Goal: Transaction & Acquisition: Purchase product/service

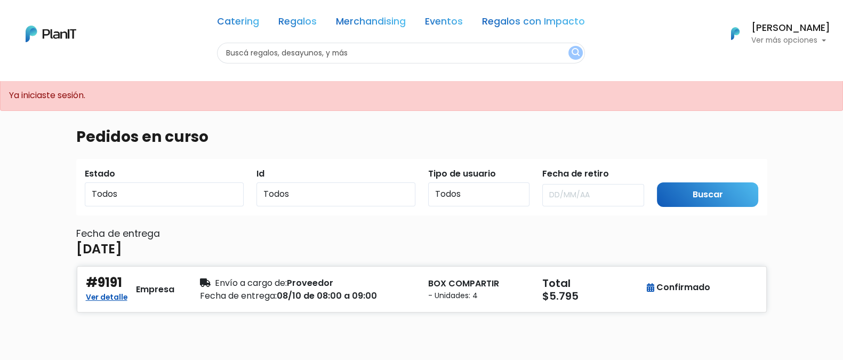
click at [768, 23] on h6 "[PERSON_NAME]" at bounding box center [790, 28] width 79 height 10
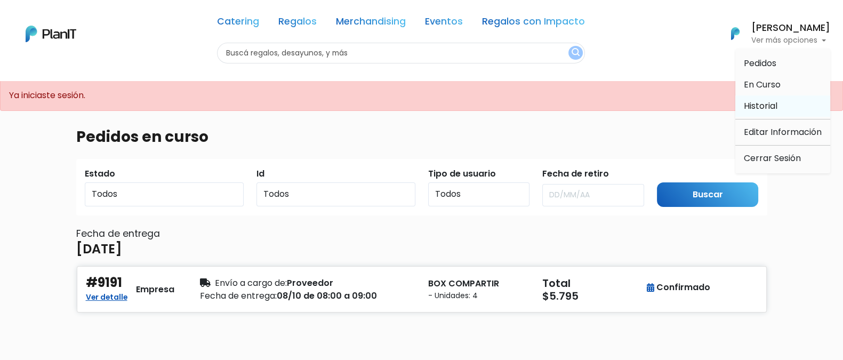
click at [766, 107] on span "Historial" at bounding box center [761, 106] width 34 height 12
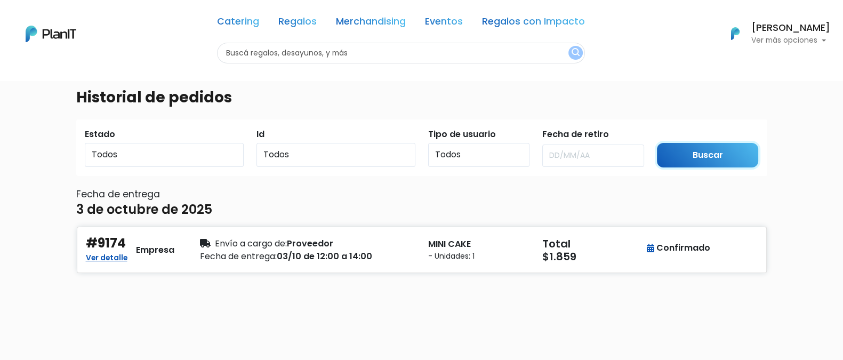
click at [704, 150] on input "Buscar" at bounding box center [708, 155] width 102 height 25
click at [294, 25] on link "Regalos" at bounding box center [297, 23] width 38 height 13
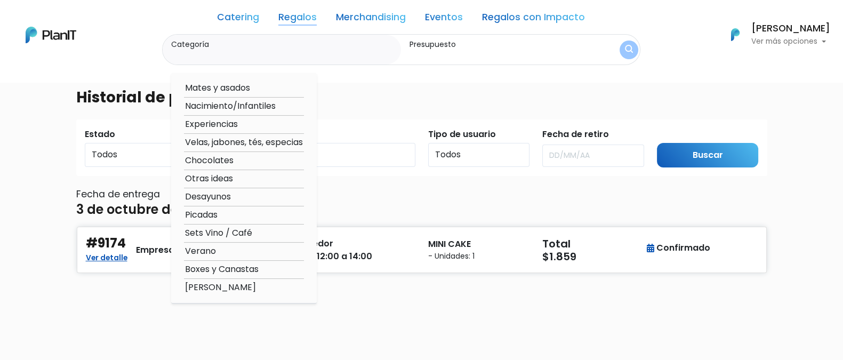
click at [240, 193] on option "Desayunos" at bounding box center [244, 196] width 120 height 13
type input "Desayunos"
type input "$0 - $1000"
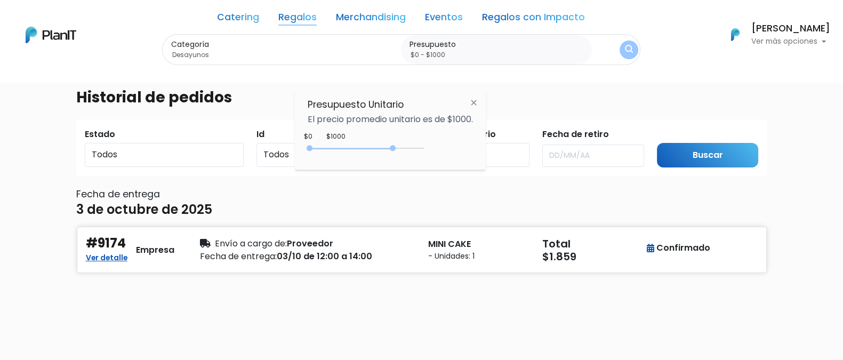
click at [395, 145] on div "0 : 3700 0 3700" at bounding box center [368, 150] width 112 height 11
click at [691, 158] on input "Buscar" at bounding box center [708, 155] width 102 height 25
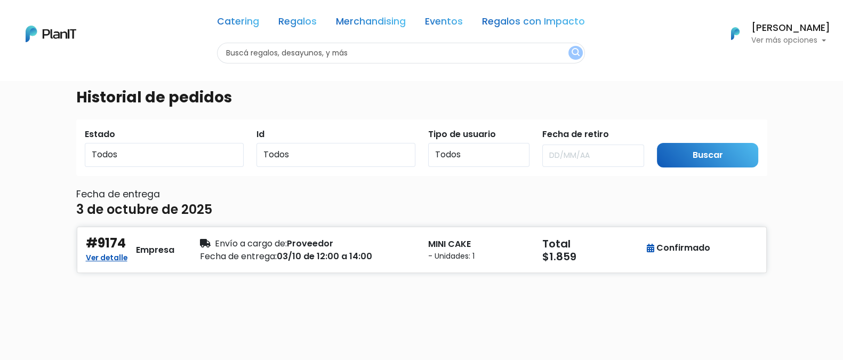
click at [574, 46] on button "submit" at bounding box center [575, 53] width 14 height 14
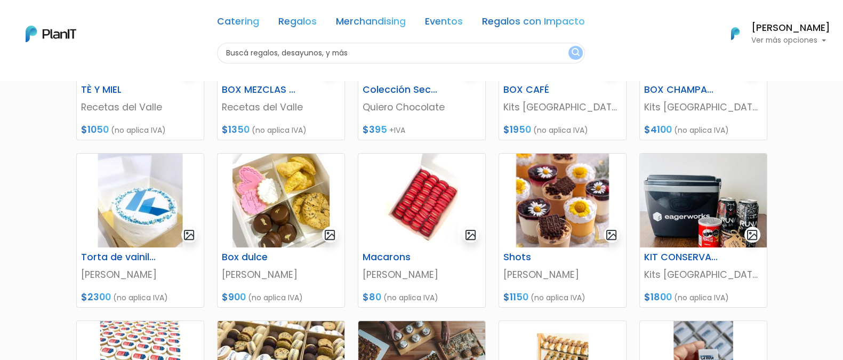
scroll to position [235, 0]
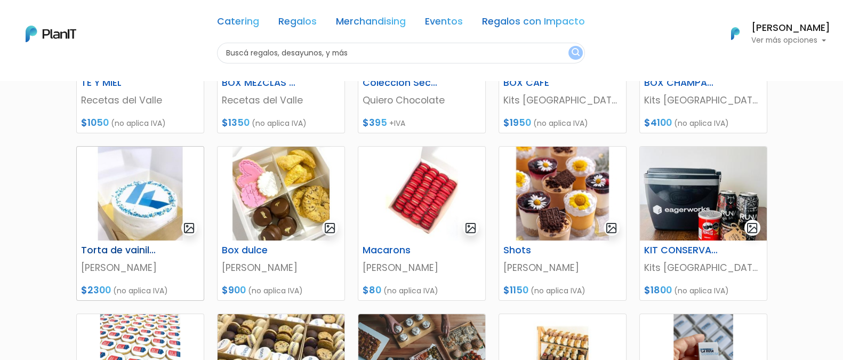
click at [139, 191] on img at bounding box center [140, 194] width 127 height 94
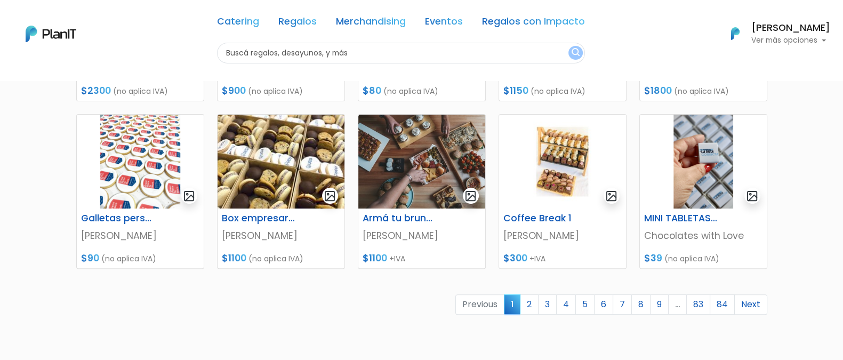
scroll to position [436, 0]
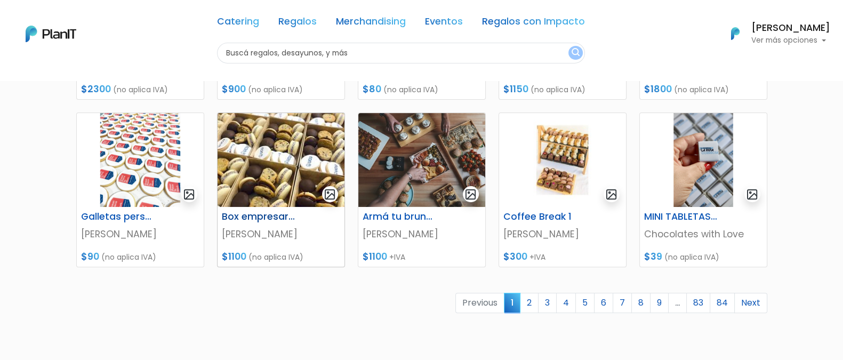
click at [305, 168] on img at bounding box center [281, 160] width 127 height 94
click at [529, 300] on link "2" at bounding box center [529, 303] width 19 height 20
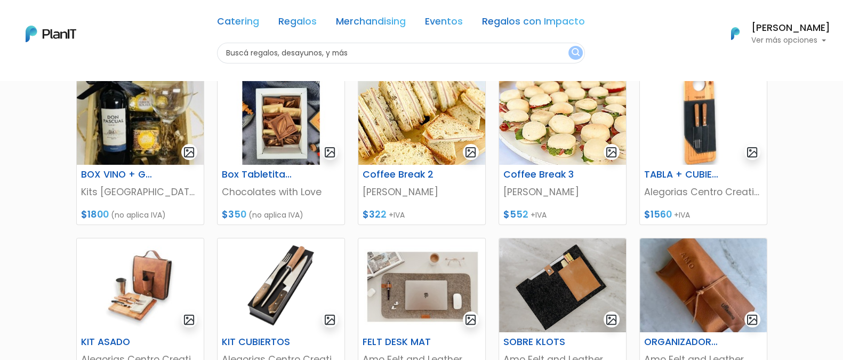
scroll to position [144, 0]
click at [561, 191] on p "[PERSON_NAME]" at bounding box center [562, 191] width 118 height 14
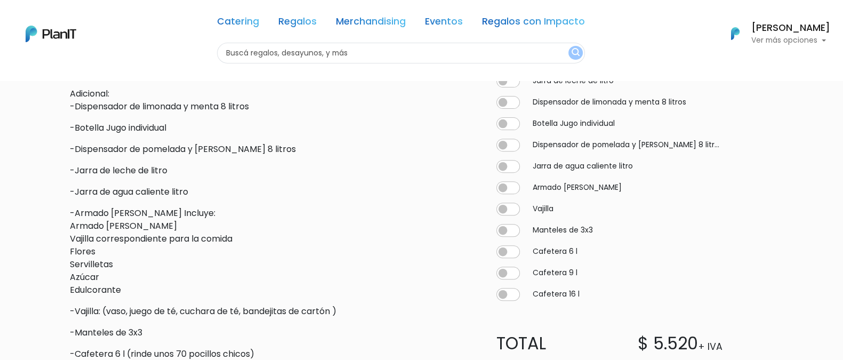
scroll to position [679, 0]
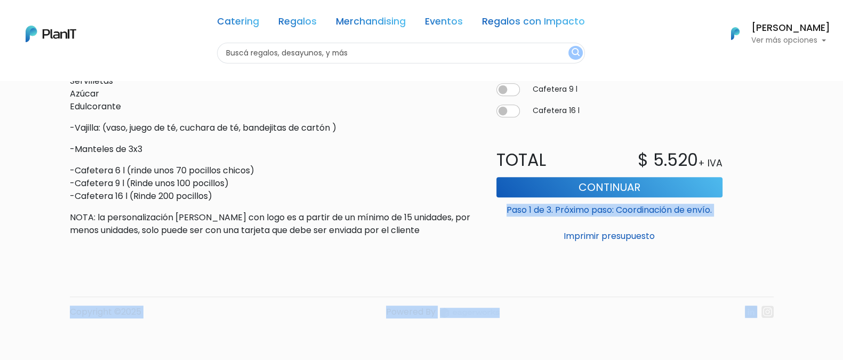
drag, startPoint x: 816, startPoint y: 307, endPoint x: 836, endPoint y: 173, distance: 134.8
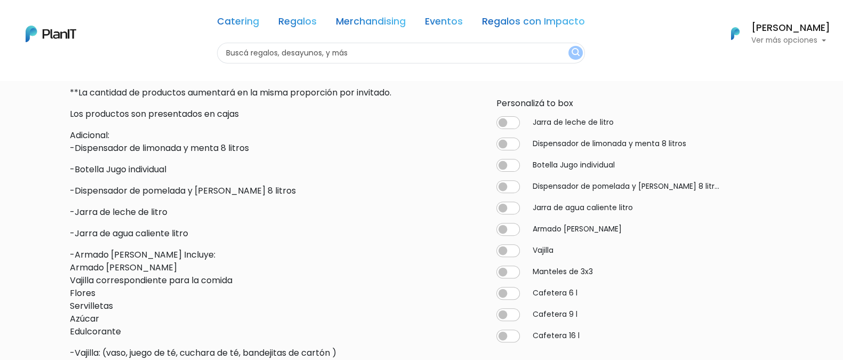
scroll to position [474, 0]
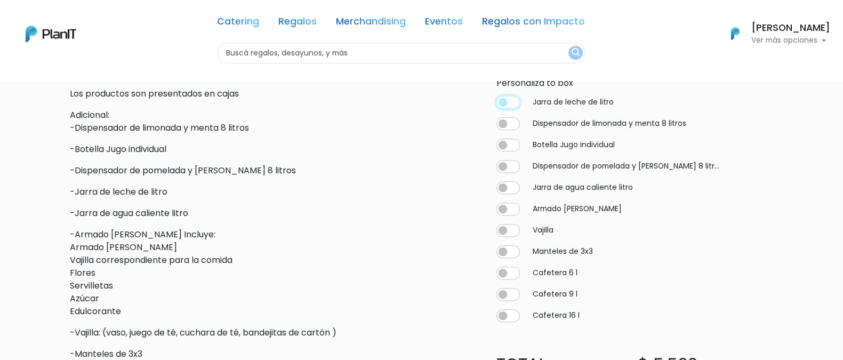
click at [514, 99] on input "checkbox" at bounding box center [507, 102] width 23 height 13
checkbox input "true"
type input "10"
click at [508, 131] on div "Jarra de leche de litro 10 Dispensador de limonada y menta 8 litros 0 Botella J…" at bounding box center [609, 196] width 239 height 268
click at [514, 117] on input "checkbox" at bounding box center [507, 123] width 23 height 13
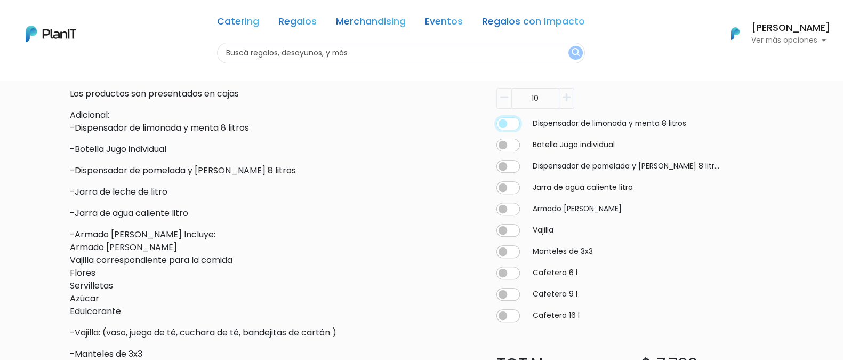
checkbox input "true"
type input "10"
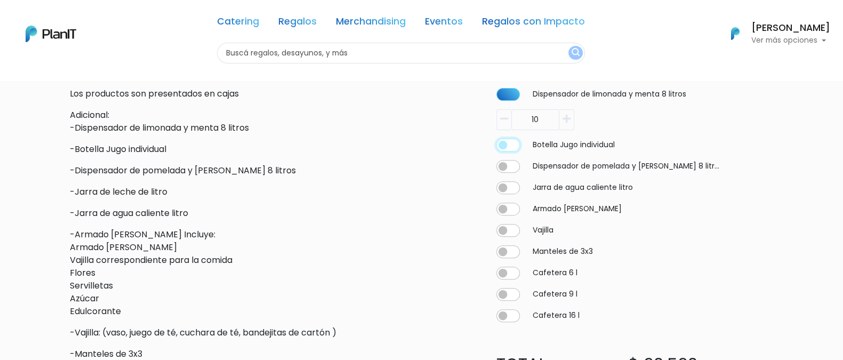
click at [512, 149] on input "checkbox" at bounding box center [507, 145] width 23 height 13
checkbox input "true"
type input "10"
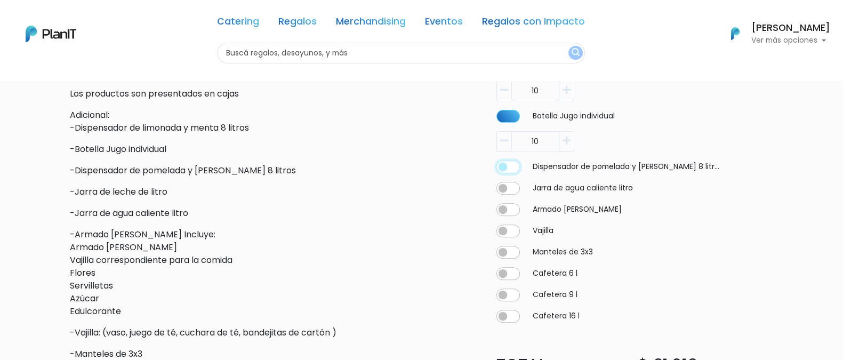
click at [511, 166] on input "checkbox" at bounding box center [507, 166] width 23 height 13
checkbox input "true"
type input "10"
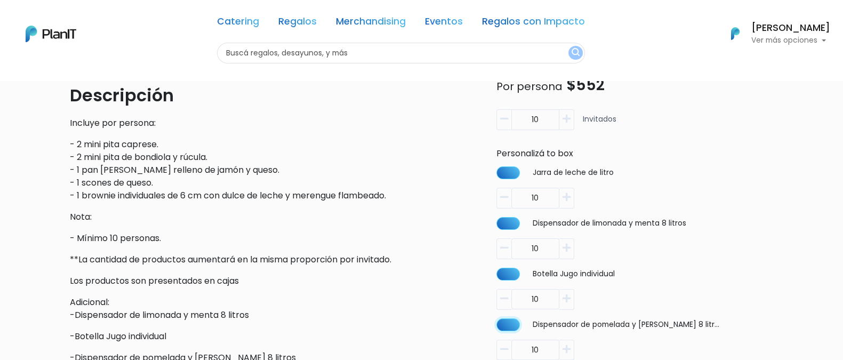
scroll to position [295, 0]
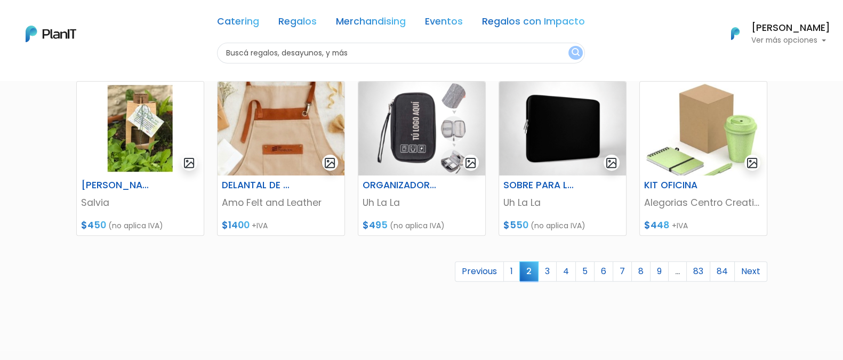
scroll to position [469, 0]
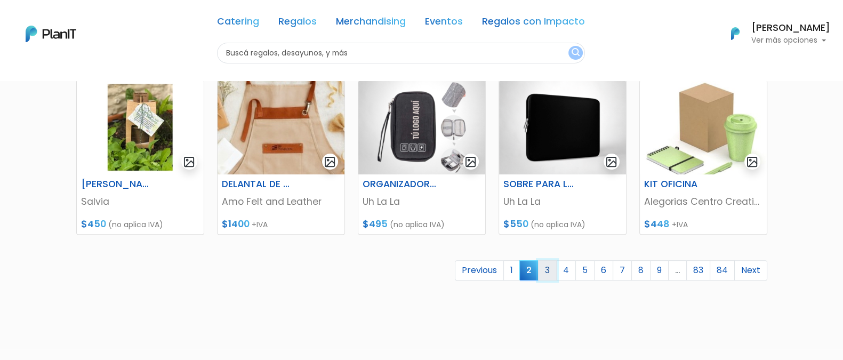
click at [546, 275] on link "3" at bounding box center [547, 270] width 19 height 20
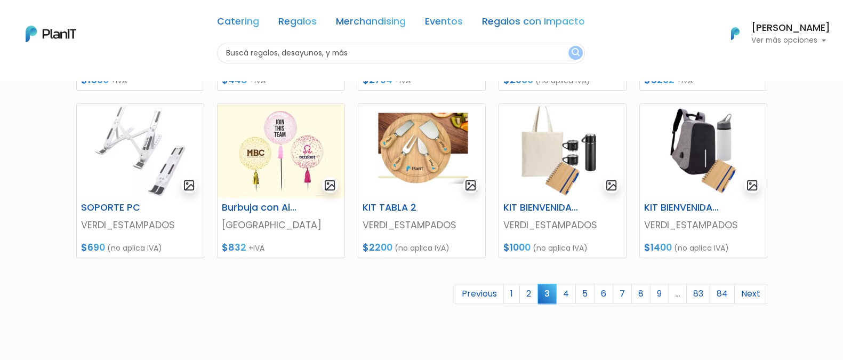
scroll to position [447, 0]
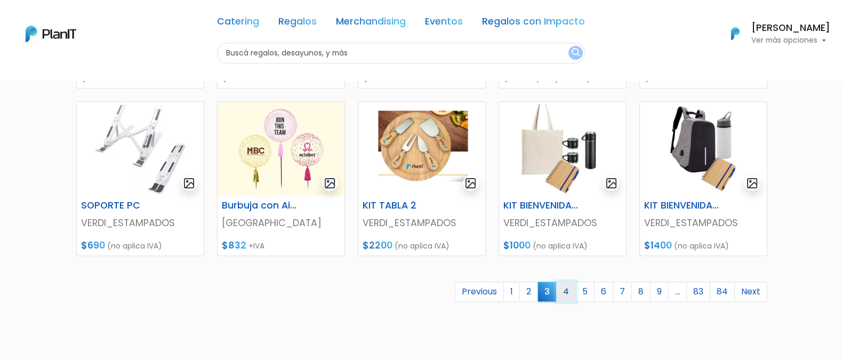
click at [568, 292] on link "4" at bounding box center [566, 291] width 20 height 20
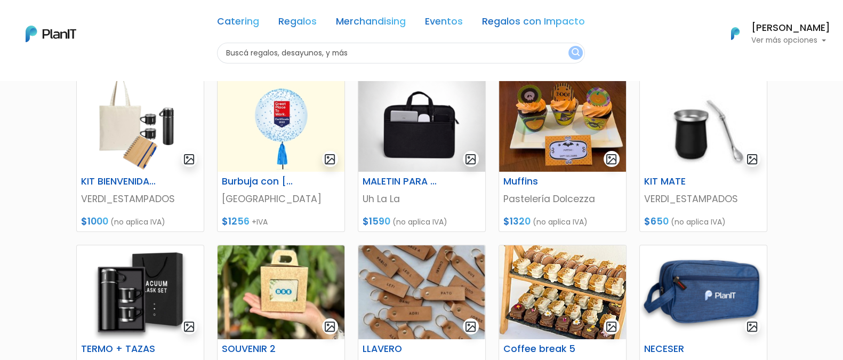
scroll to position [305, 0]
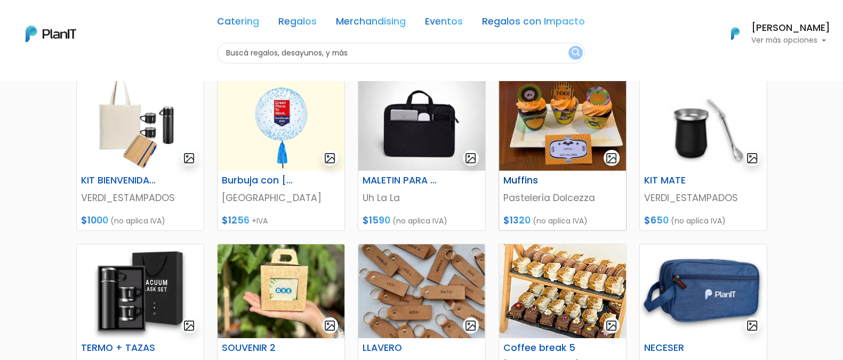
click at [550, 188] on div "Muffins" at bounding box center [562, 182] width 131 height 15
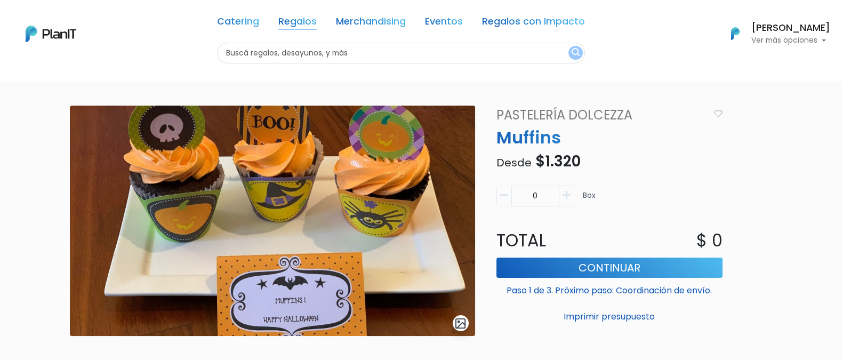
click at [303, 25] on link "Regalos" at bounding box center [297, 23] width 38 height 13
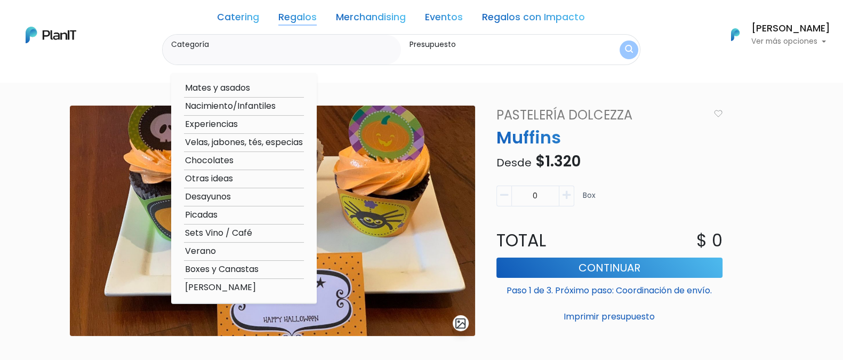
click at [241, 196] on option "Desayunos" at bounding box center [244, 196] width 120 height 13
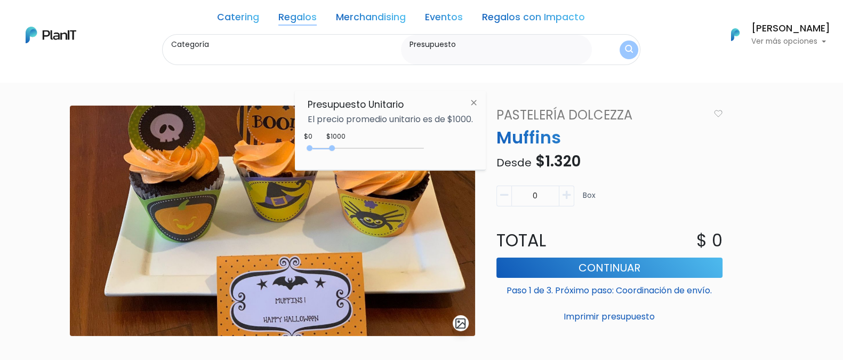
type input "Desayunos"
type input "$0 - $1000"
click at [363, 148] on div "0 : 2300 0 2300" at bounding box center [368, 150] width 112 height 11
click at [628, 50] on img "submit" at bounding box center [628, 49] width 9 height 11
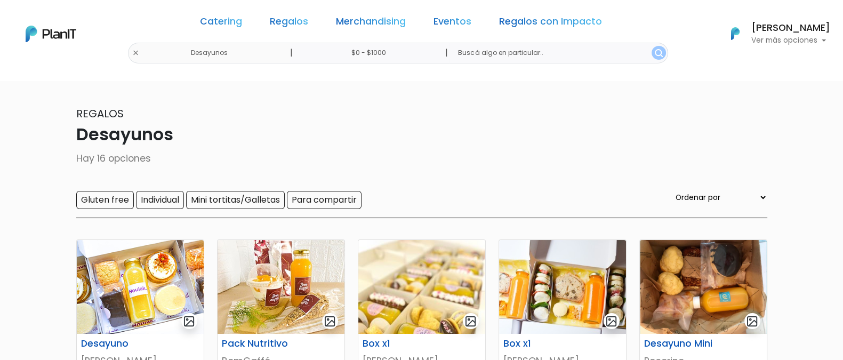
click at [420, 57] on input "$0 - $1000" at bounding box center [370, 53] width 162 height 21
type input "$0 - $1800"
click at [654, 46] on button "submit" at bounding box center [661, 53] width 14 height 14
click at [655, 52] on img "submit" at bounding box center [659, 53] width 8 height 8
click at [388, 53] on input "$0 - $1000" at bounding box center [370, 53] width 162 height 21
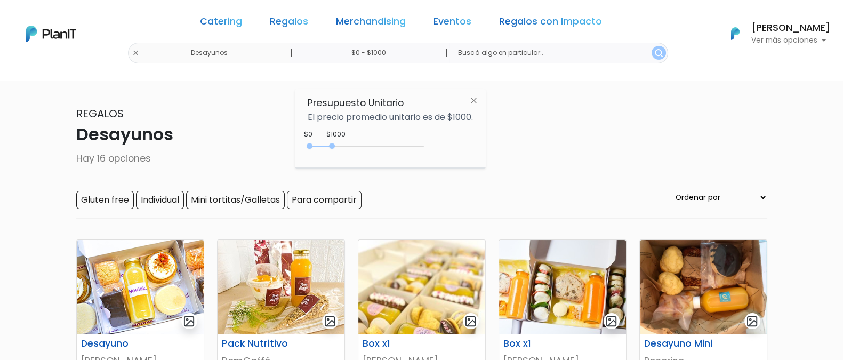
click at [352, 142] on div "0 : 1000 0 1000 0,1000" at bounding box center [368, 148] width 112 height 13
click at [351, 148] on div "0 : 1000 0 1000" at bounding box center [368, 148] width 112 height 11
click at [371, 146] on div "0 : 2600 0 2600" at bounding box center [368, 148] width 112 height 11
click at [651, 54] on button "submit" at bounding box center [658, 53] width 14 height 14
click at [400, 51] on input "$0 - $1000" at bounding box center [370, 53] width 162 height 21
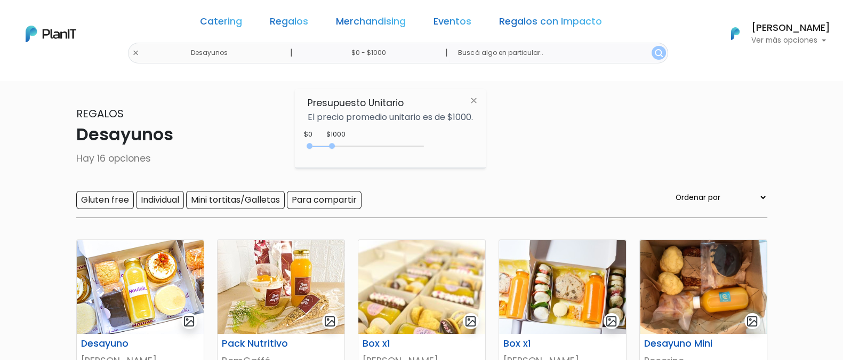
click at [424, 148] on div "0 : 1000 0 1000" at bounding box center [368, 148] width 112 height 11
click at [642, 52] on div "Catering Regalos Merchandising Eventos Regalos con Impacto Desayunos | $0 - $10…" at bounding box center [421, 33] width 843 height 59
click at [655, 52] on img "submit" at bounding box center [659, 53] width 8 height 8
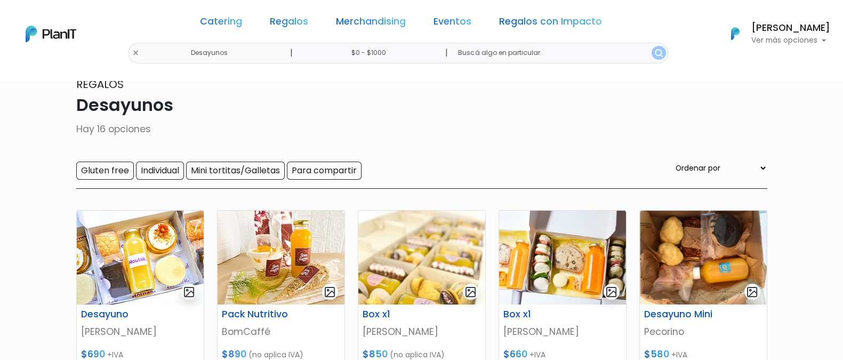
scroll to position [13, 0]
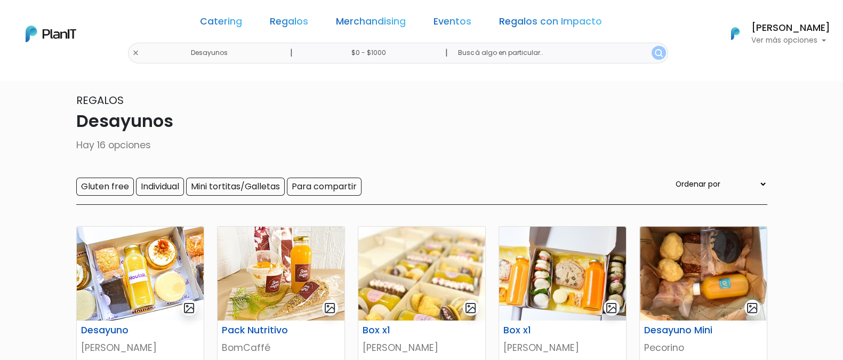
click at [357, 48] on input "$0 - $1000" at bounding box center [370, 53] width 162 height 21
type input "$0 - $4950"
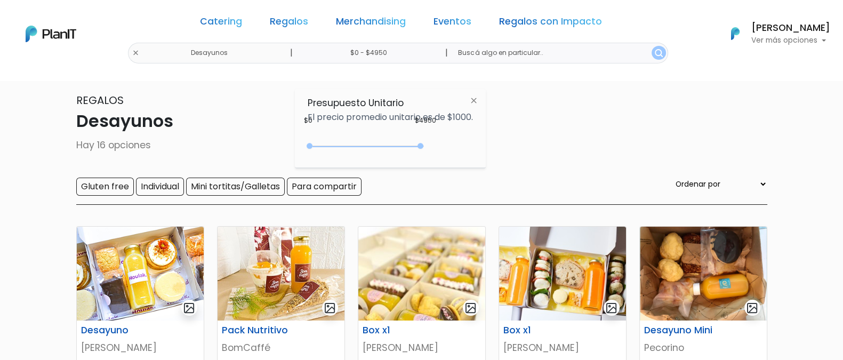
drag, startPoint x: 334, startPoint y: 148, endPoint x: 423, endPoint y: 153, distance: 88.7
click at [423, 153] on div "0 : 4950 0 4950" at bounding box center [368, 148] width 112 height 11
click at [655, 57] on img "submit" at bounding box center [659, 53] width 8 height 8
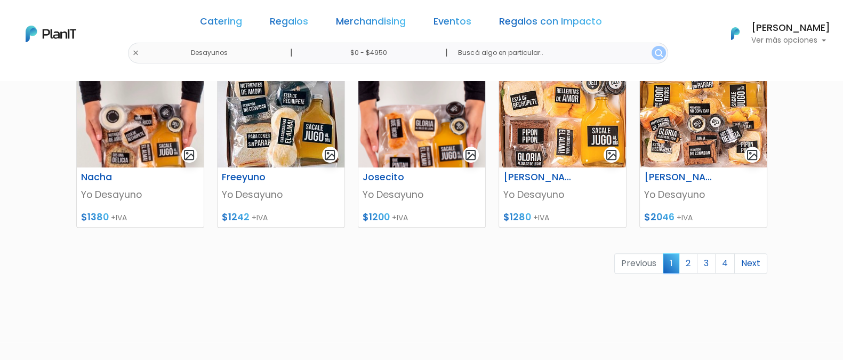
scroll to position [573, 0]
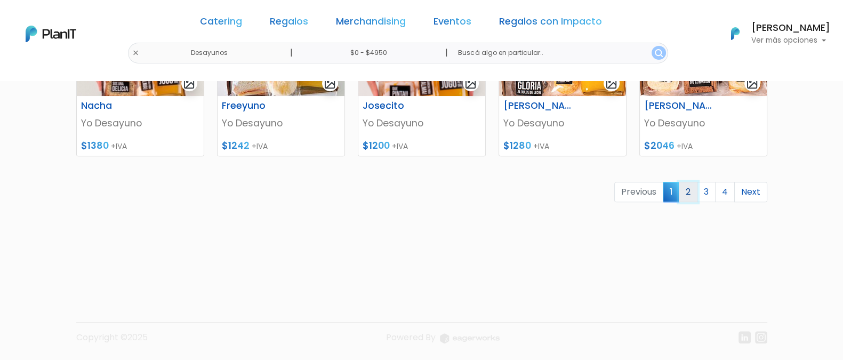
click at [688, 185] on link "2" at bounding box center [688, 192] width 19 height 20
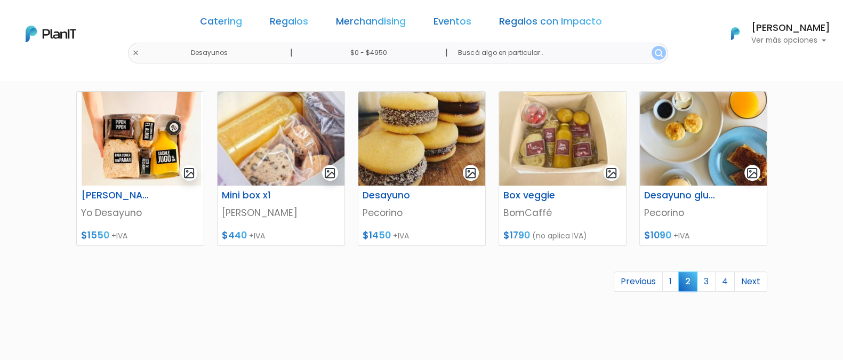
scroll to position [499, 0]
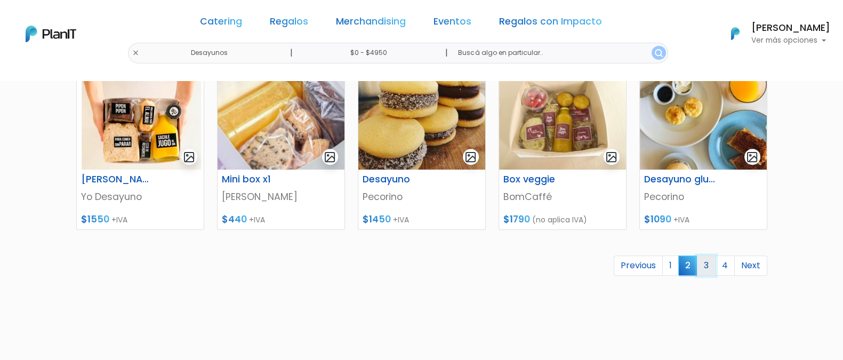
click at [709, 260] on link "3" at bounding box center [706, 265] width 19 height 20
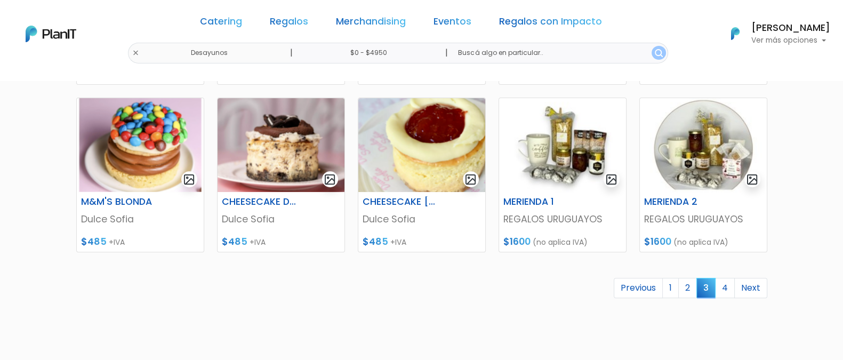
scroll to position [484, 0]
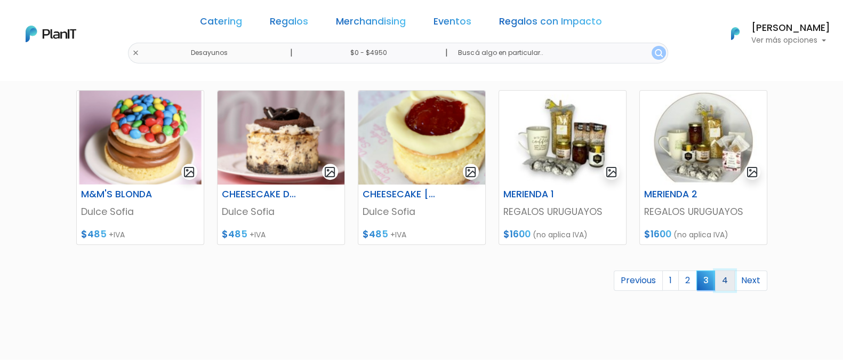
click at [729, 278] on link "4" at bounding box center [725, 280] width 20 height 20
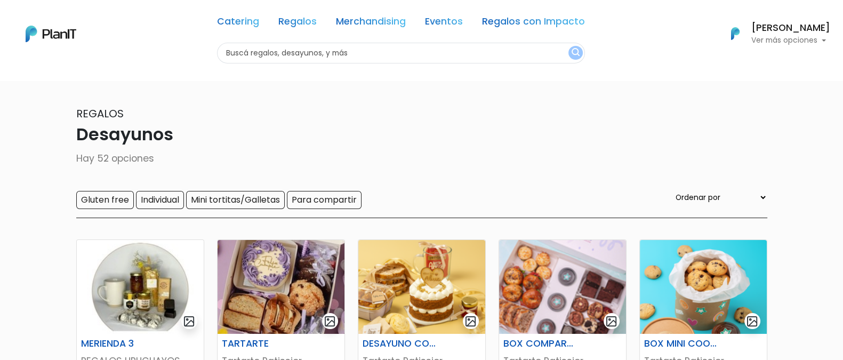
click at [169, 50] on div "Catering Regalos Merchandising Eventos Regalos con Impacto Desayunos | $0 - $49…" at bounding box center [421, 33] width 843 height 59
click at [284, 54] on input "text" at bounding box center [401, 53] width 368 height 21
type input "tartarte"
click at [573, 58] on button "submit" at bounding box center [575, 53] width 14 height 14
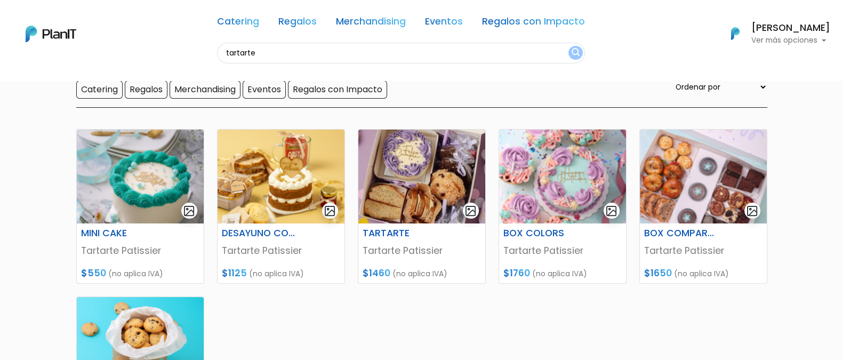
scroll to position [82, 0]
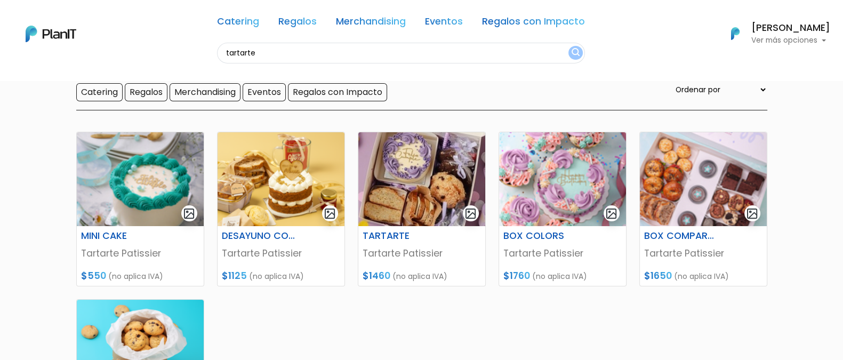
click at [355, 324] on div "MINI CAKE Tartarte Patissier $550 (no aplica IVA) DESAYUNO COQUETTE Tartarte Pa…" at bounding box center [422, 329] width 704 height 420
click at [147, 93] on input "Regalos" at bounding box center [146, 92] width 43 height 18
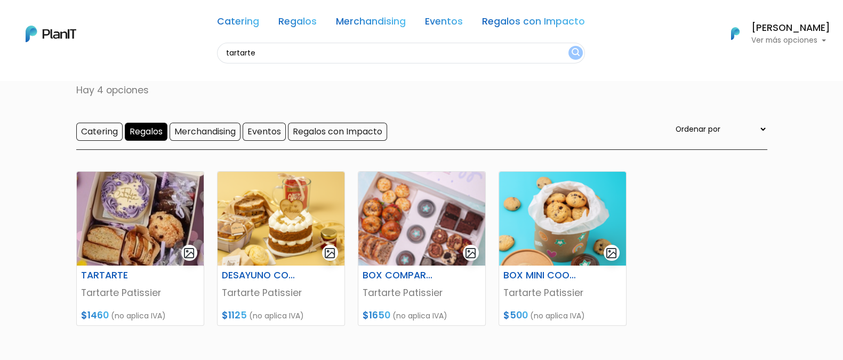
scroll to position [44, 0]
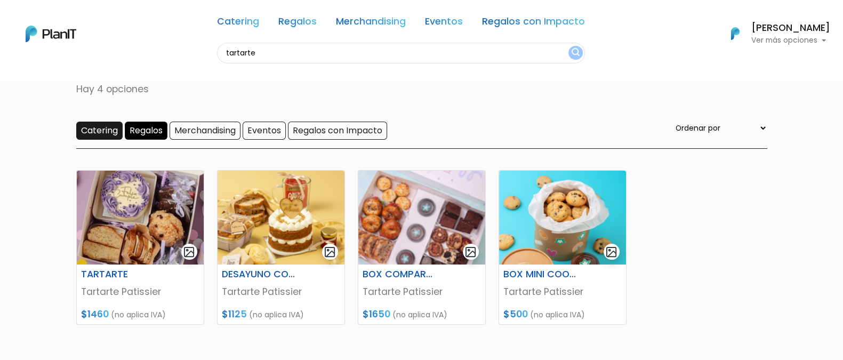
click at [96, 131] on input "Catering" at bounding box center [99, 131] width 46 height 18
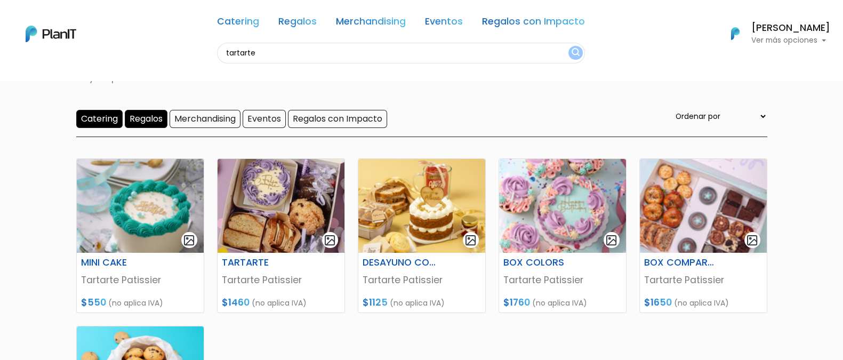
scroll to position [57, 0]
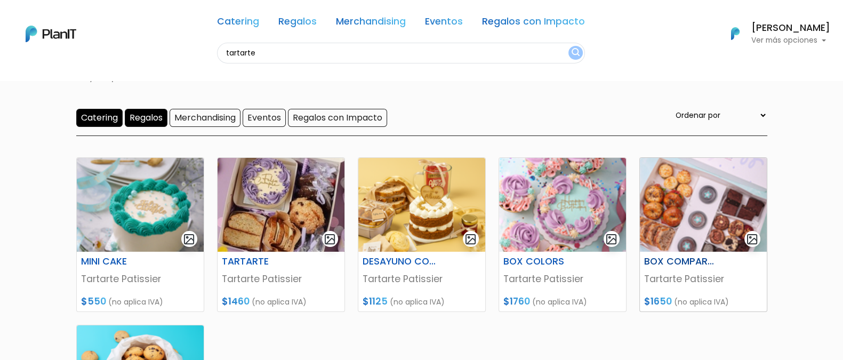
click at [701, 171] on img at bounding box center [703, 205] width 127 height 94
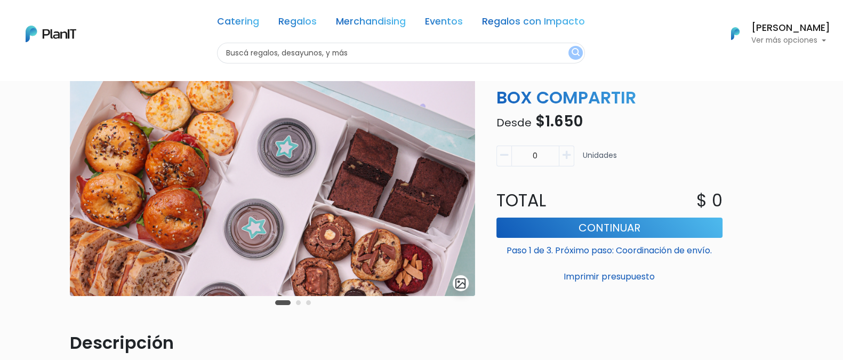
scroll to position [39, 0]
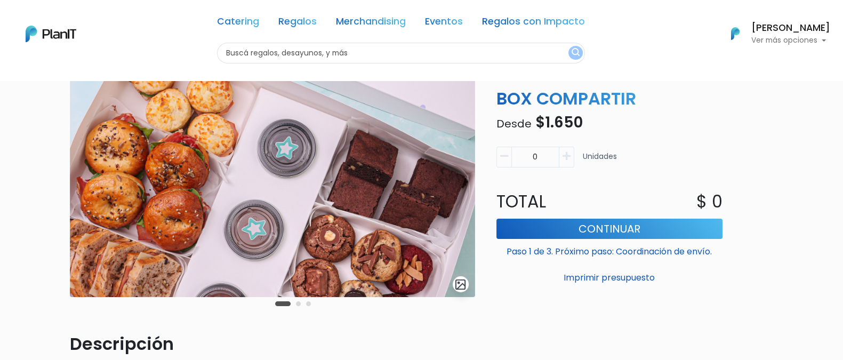
click at [296, 303] on button "Carousel Page 2" at bounding box center [298, 303] width 5 height 5
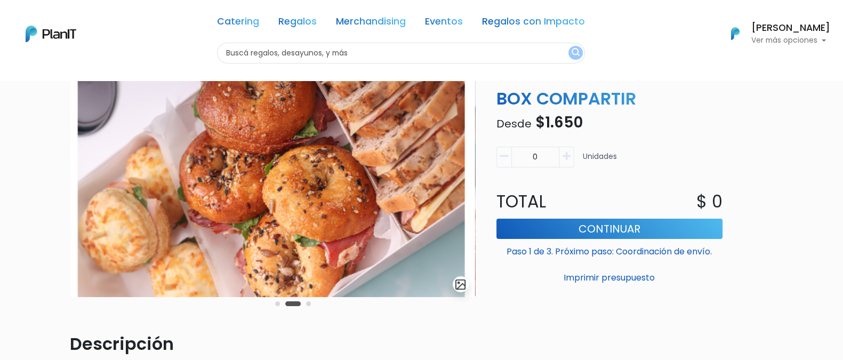
click at [306, 302] on button "Carousel Page 3" at bounding box center [308, 303] width 5 height 5
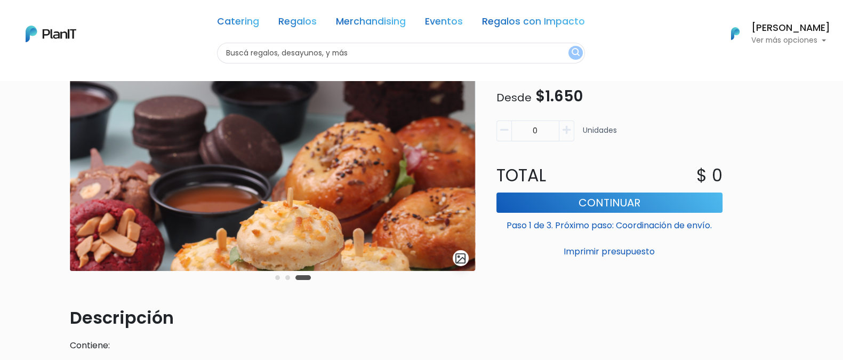
scroll to position [67, 0]
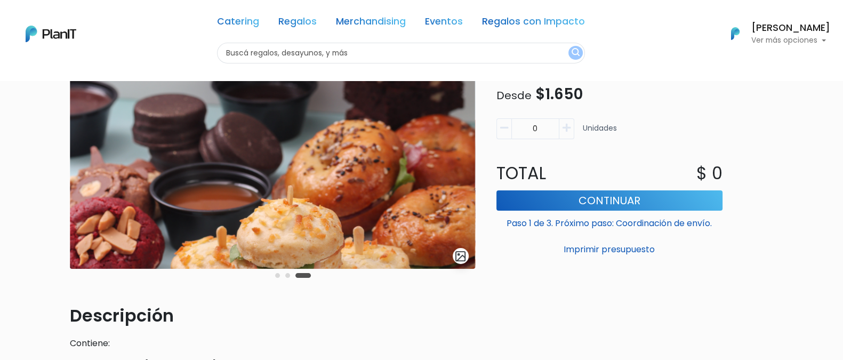
click at [281, 276] on div "Carousel Pagination" at bounding box center [292, 275] width 41 height 13
click at [284, 276] on div "Carousel Pagination" at bounding box center [292, 275] width 41 height 13
click at [286, 276] on button "Carousel Page 2" at bounding box center [287, 275] width 5 height 5
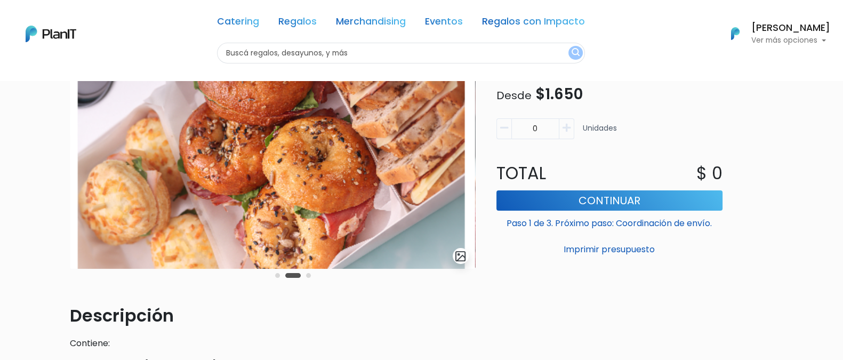
click at [277, 276] on button "Carousel Page 1" at bounding box center [277, 275] width 5 height 5
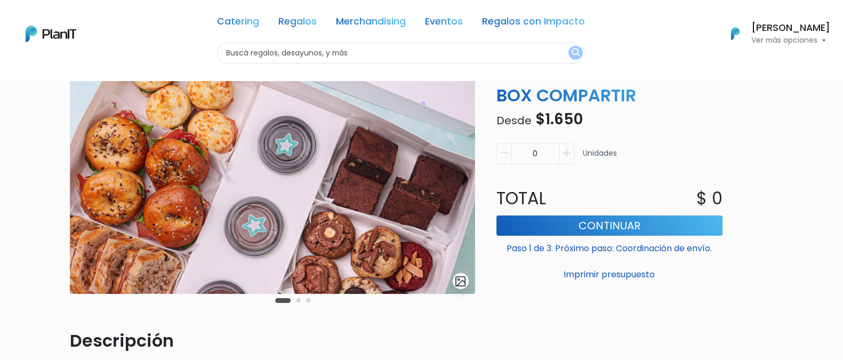
scroll to position [0, 0]
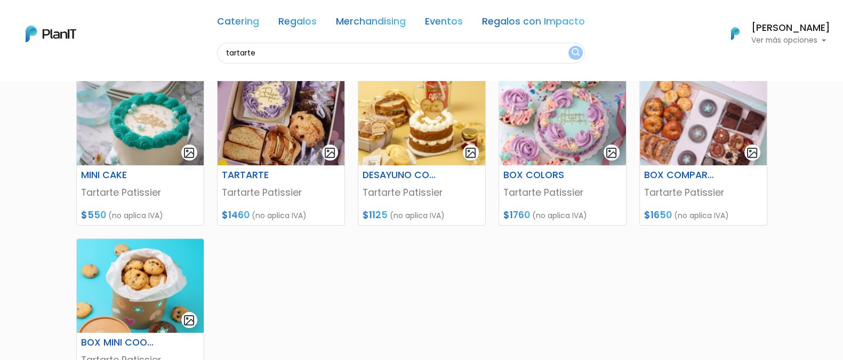
scroll to position [144, 0]
